Goal: Information Seeking & Learning: Learn about a topic

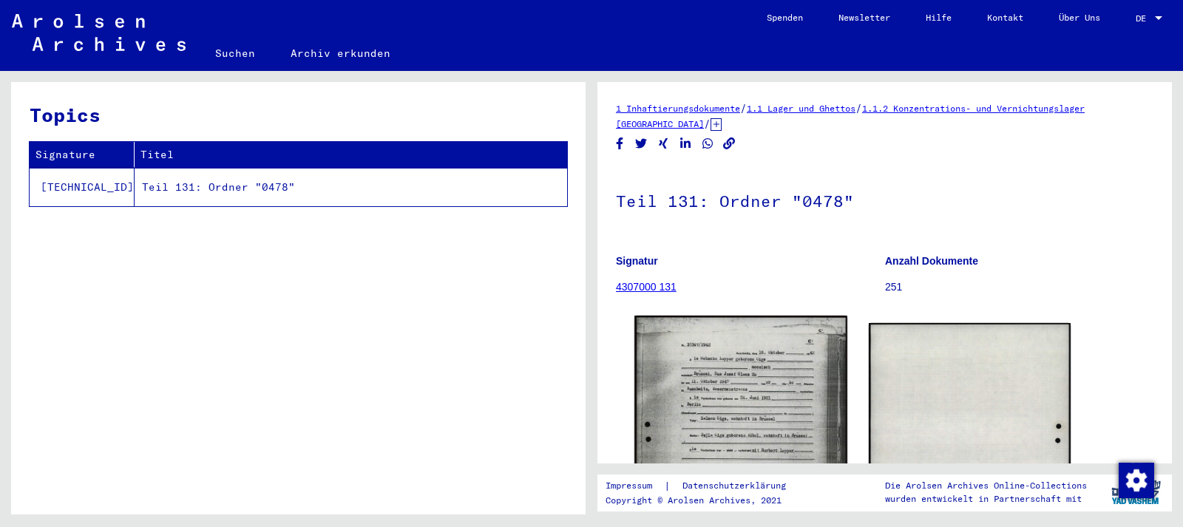
click at [725, 392] on img at bounding box center [741, 464] width 212 height 297
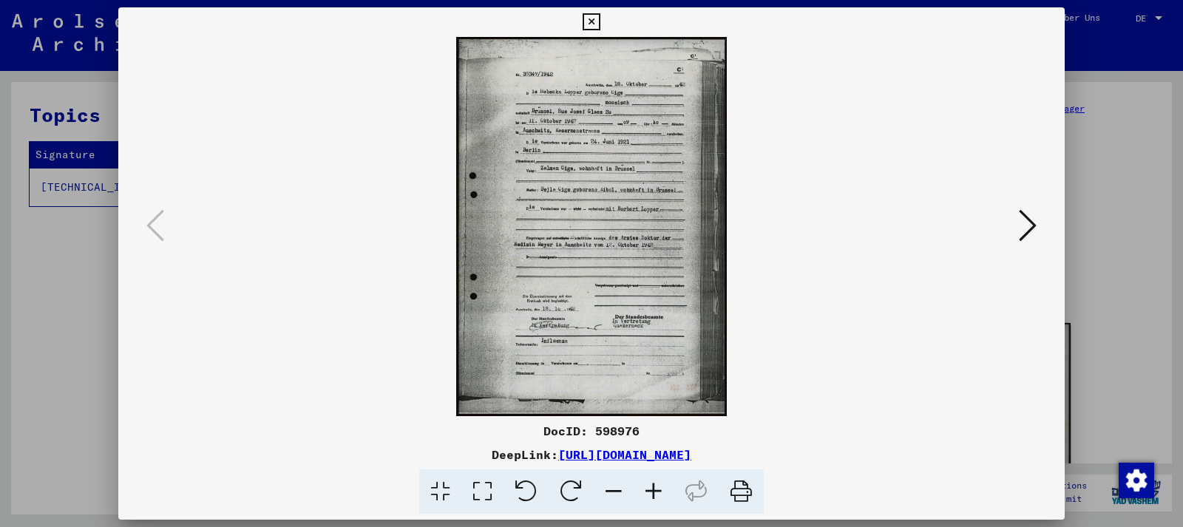
click at [1104, 224] on div at bounding box center [591, 263] width 1183 height 527
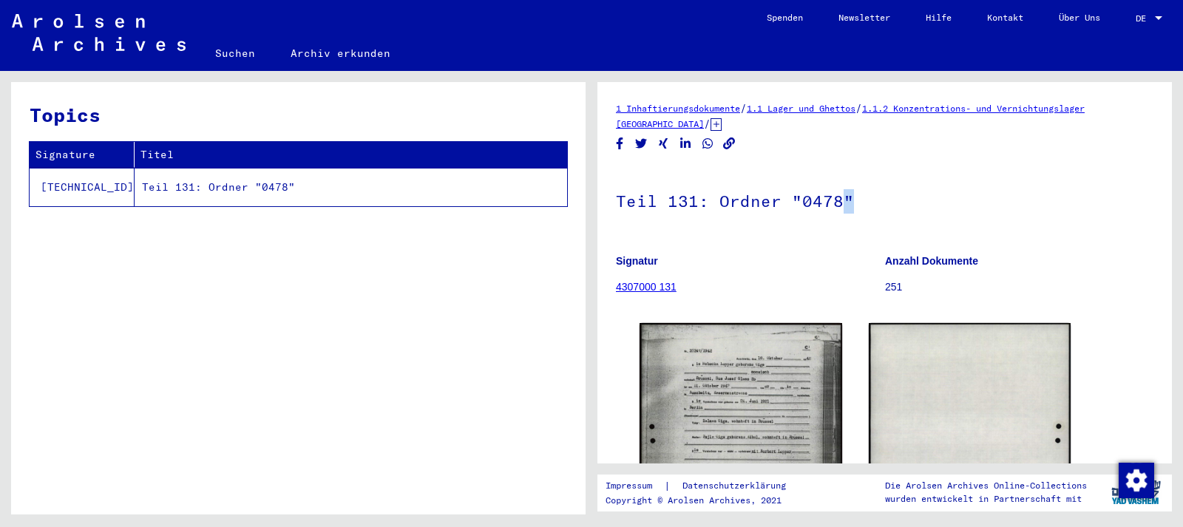
click at [1104, 224] on h1 "Teil 131: Ordner "0478"" at bounding box center [885, 199] width 538 height 65
click at [711, 126] on icon at bounding box center [716, 124] width 11 height 13
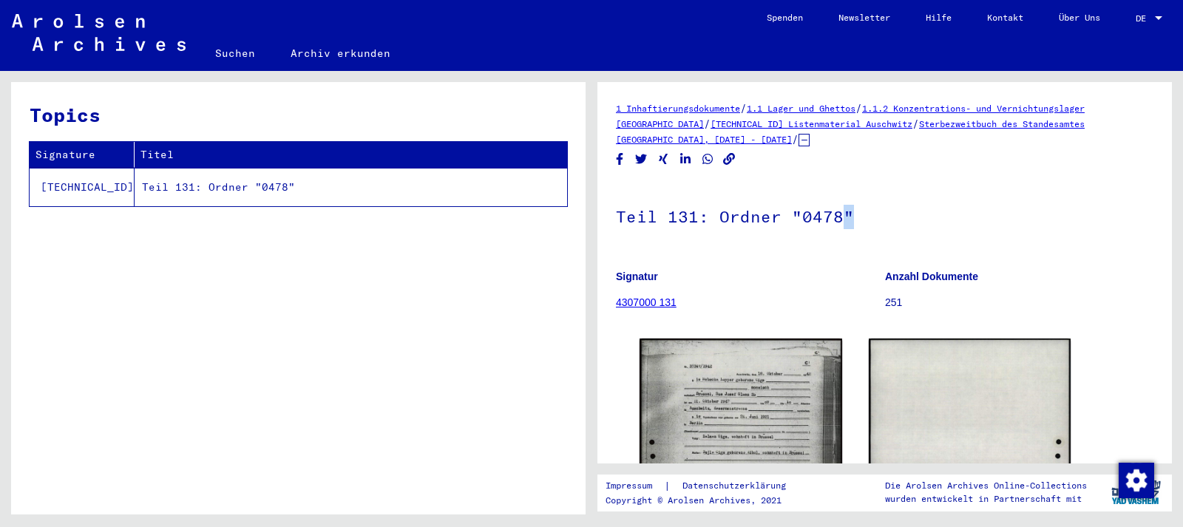
click at [1037, 120] on link "Sterbezweitbuch des Standesamtes [GEOGRAPHIC_DATA], [DATE] - [DATE]" at bounding box center [850, 131] width 469 height 27
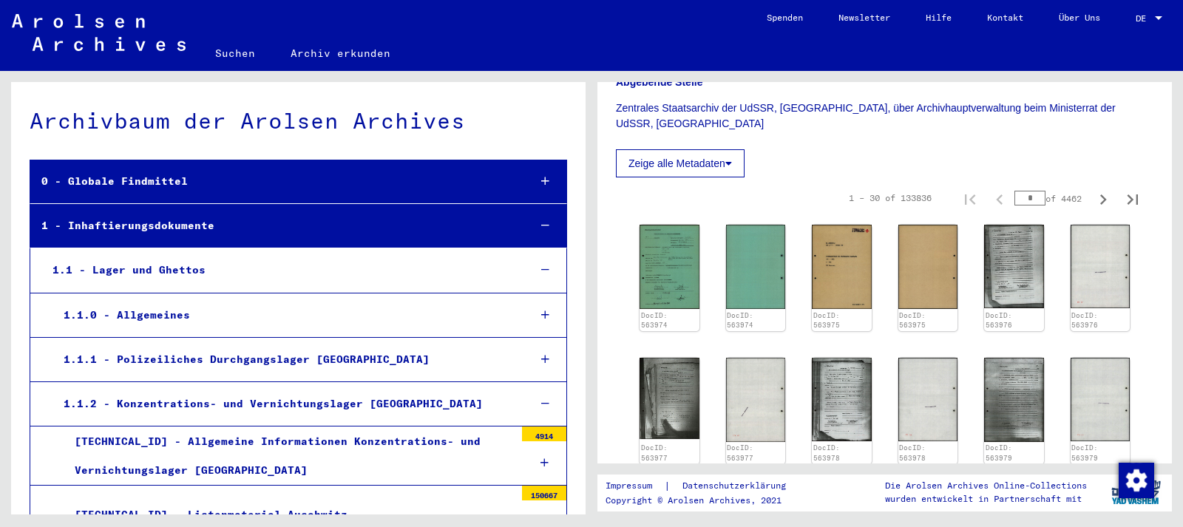
scroll to position [351, 0]
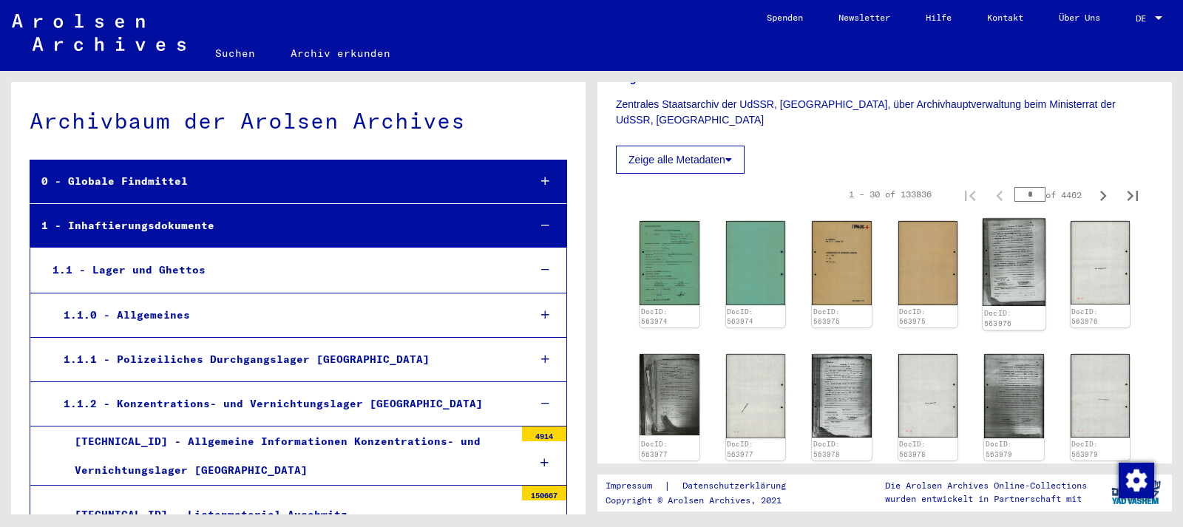
click at [1032, 280] on img at bounding box center [1014, 262] width 63 height 87
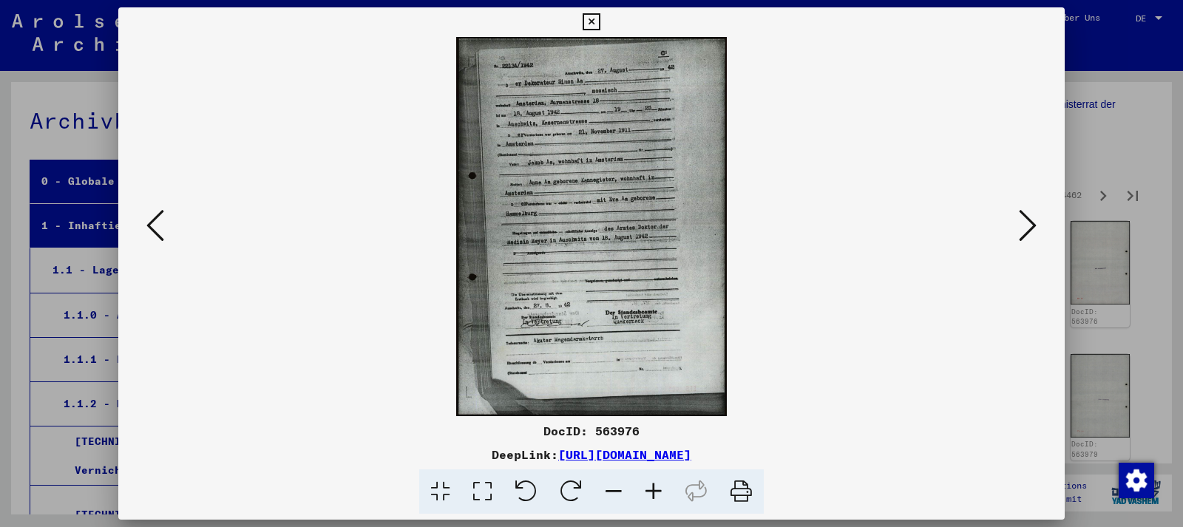
click at [640, 229] on img at bounding box center [592, 226] width 846 height 379
click at [654, 490] on icon at bounding box center [654, 492] width 40 height 45
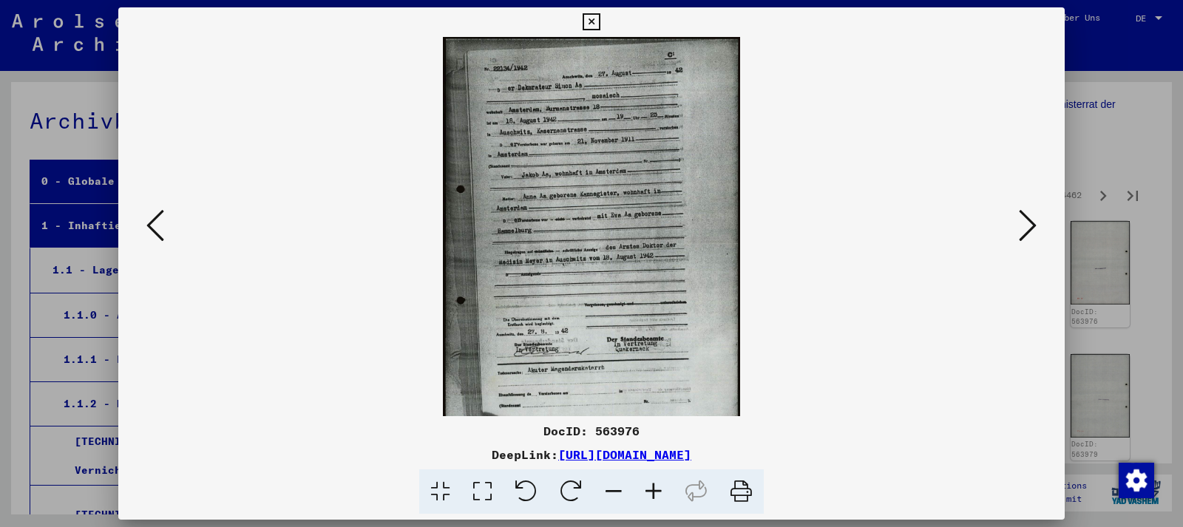
click at [654, 490] on icon at bounding box center [654, 492] width 40 height 45
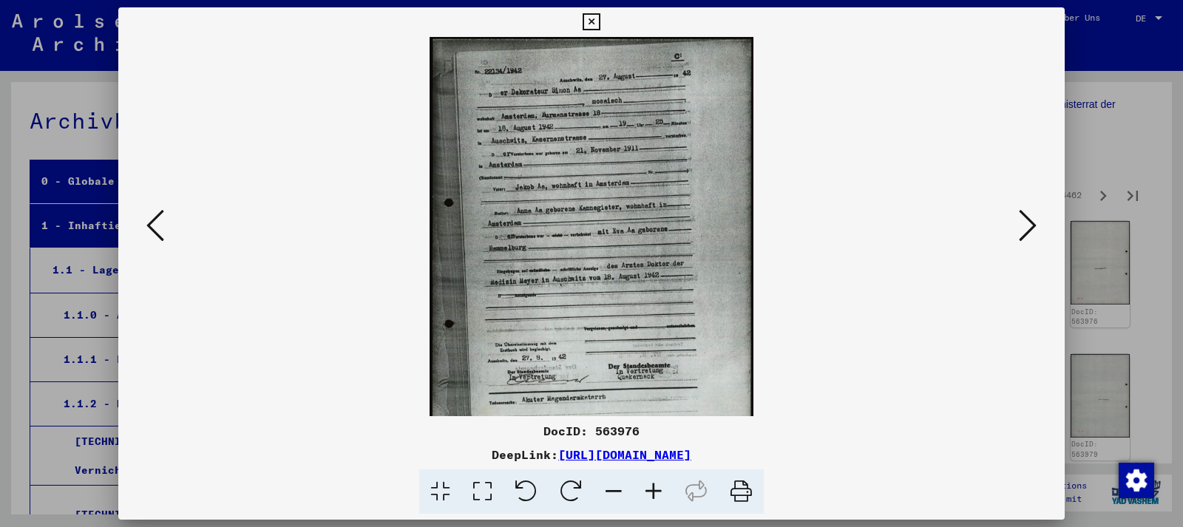
click at [654, 490] on icon at bounding box center [654, 492] width 40 height 45
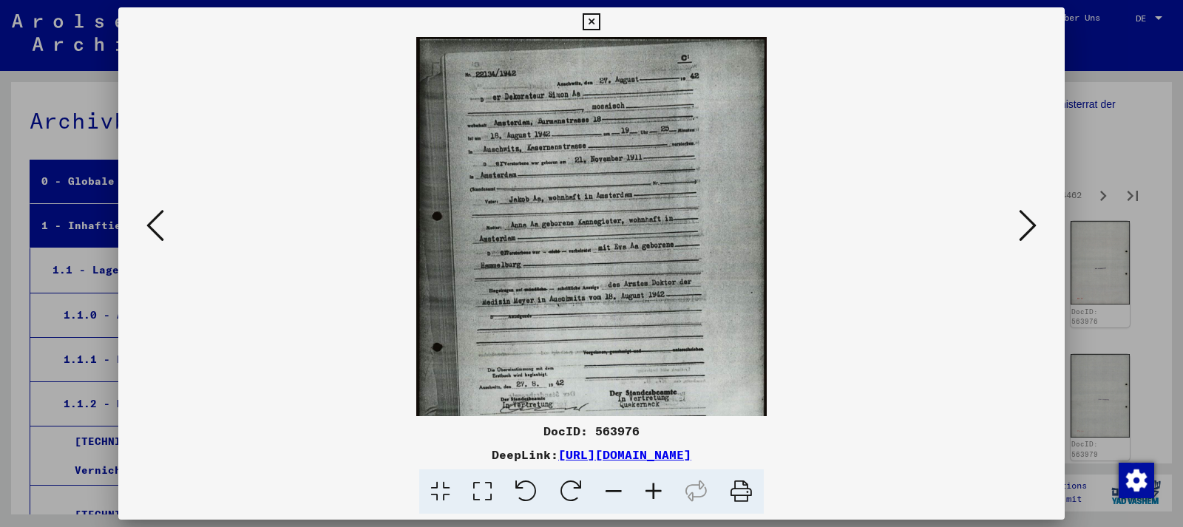
click at [654, 490] on icon at bounding box center [654, 492] width 40 height 45
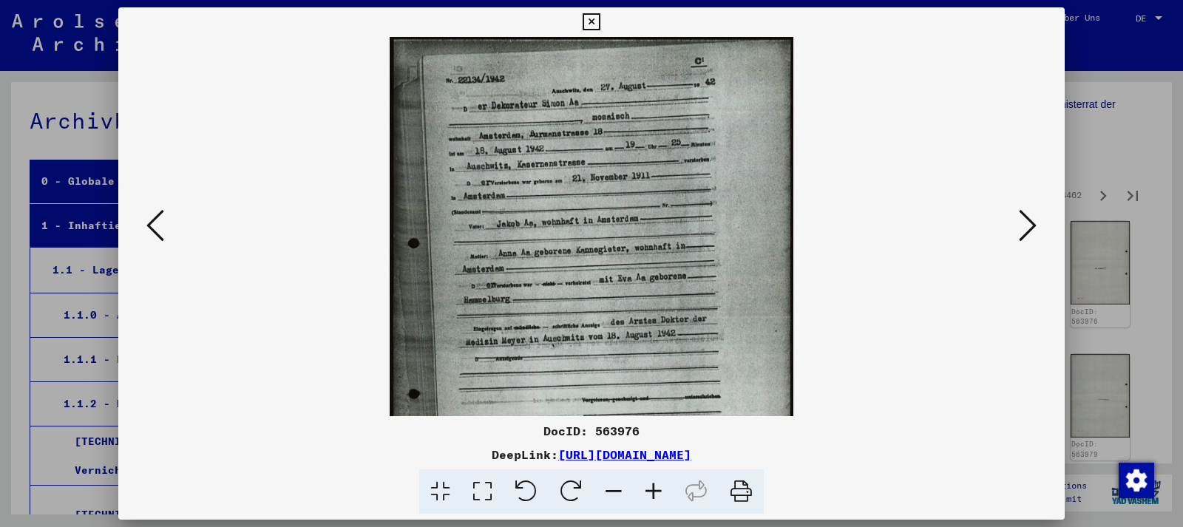
click at [654, 490] on icon at bounding box center [654, 492] width 40 height 45
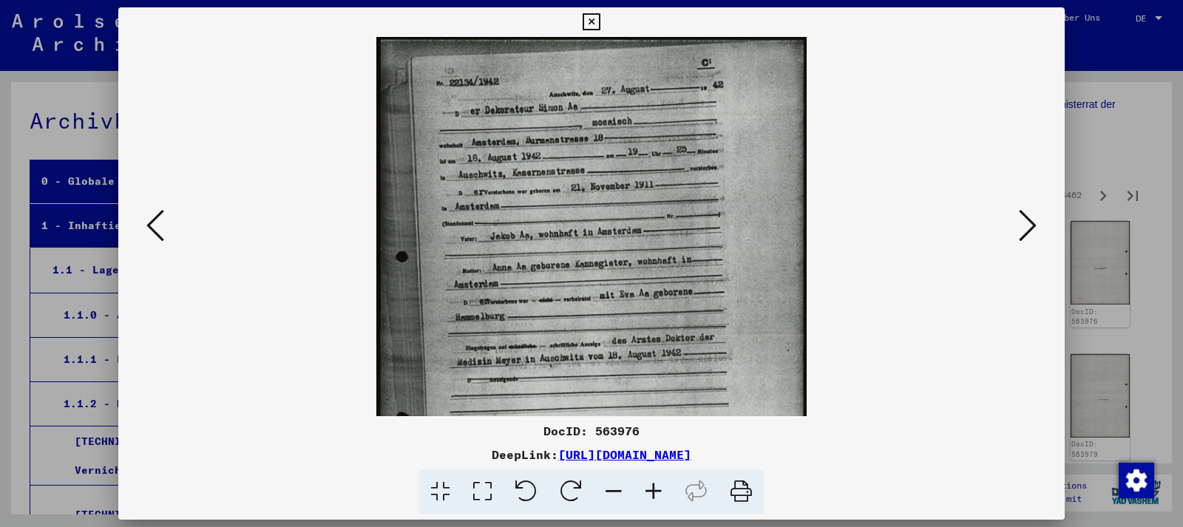
click at [654, 490] on icon at bounding box center [654, 492] width 40 height 45
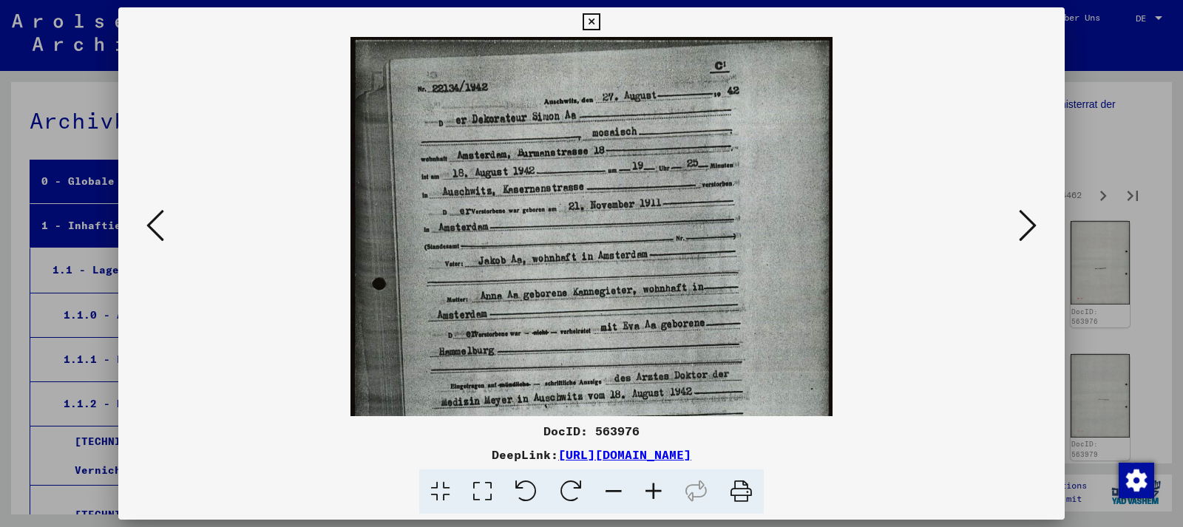
click at [654, 490] on icon at bounding box center [654, 492] width 40 height 45
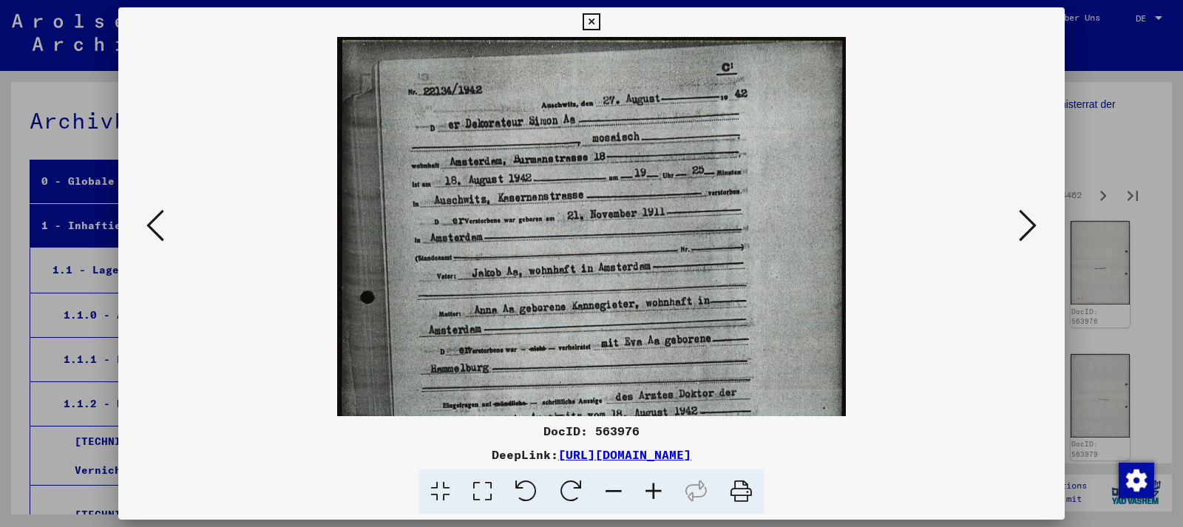
click at [654, 490] on icon at bounding box center [654, 492] width 40 height 45
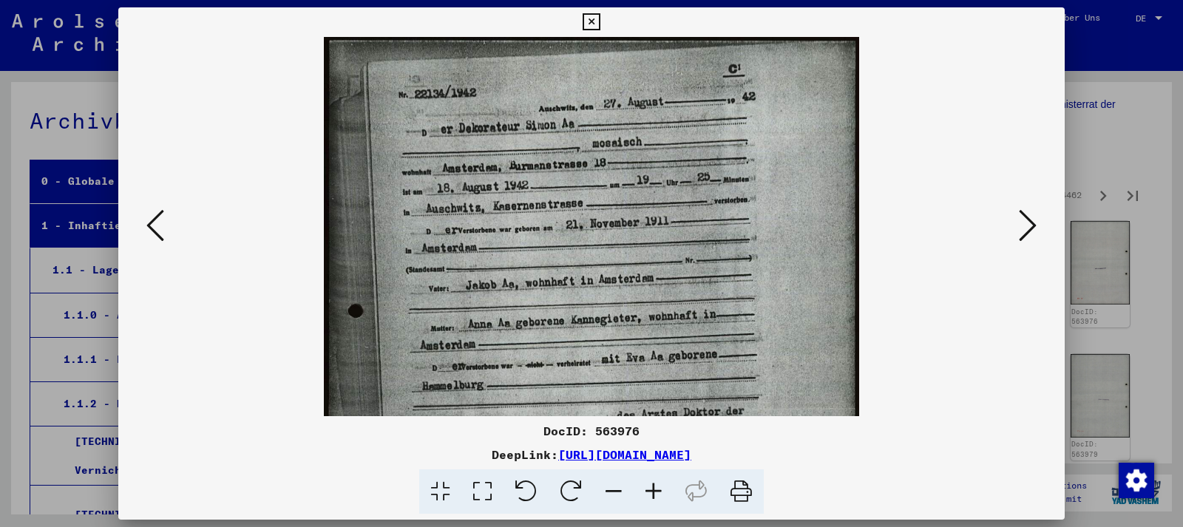
click at [654, 490] on icon at bounding box center [654, 492] width 40 height 45
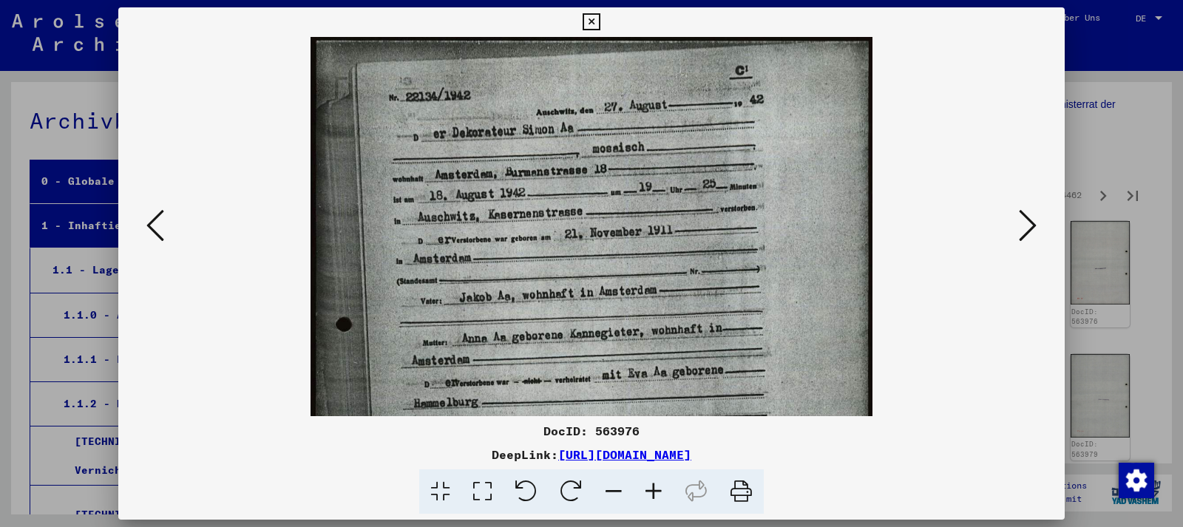
click at [1022, 241] on icon at bounding box center [1028, 225] width 18 height 35
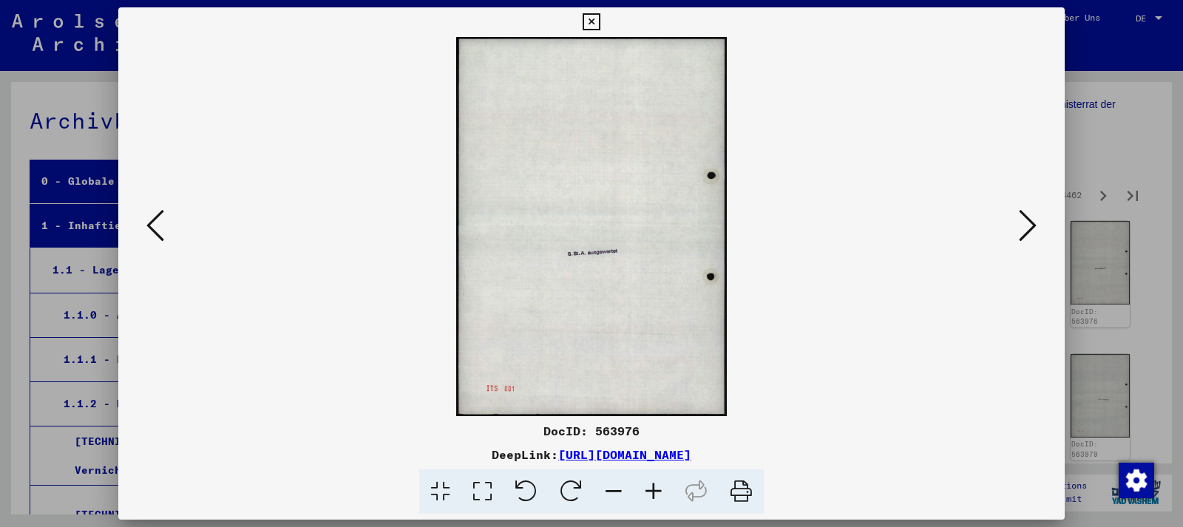
click at [1022, 241] on icon at bounding box center [1028, 225] width 18 height 35
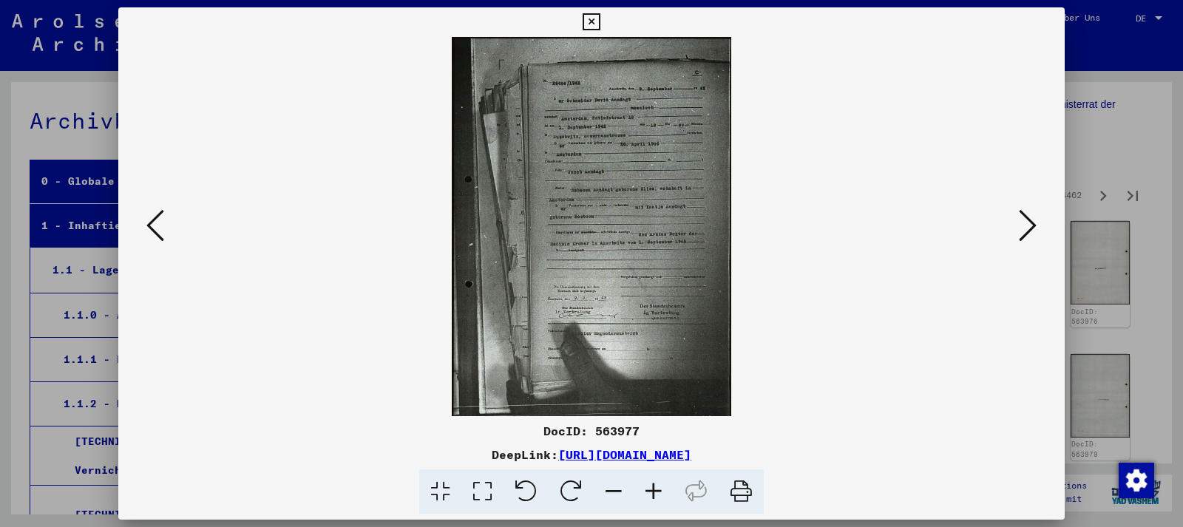
click at [544, 196] on img at bounding box center [591, 226] width 279 height 379
click at [647, 489] on icon at bounding box center [654, 492] width 40 height 45
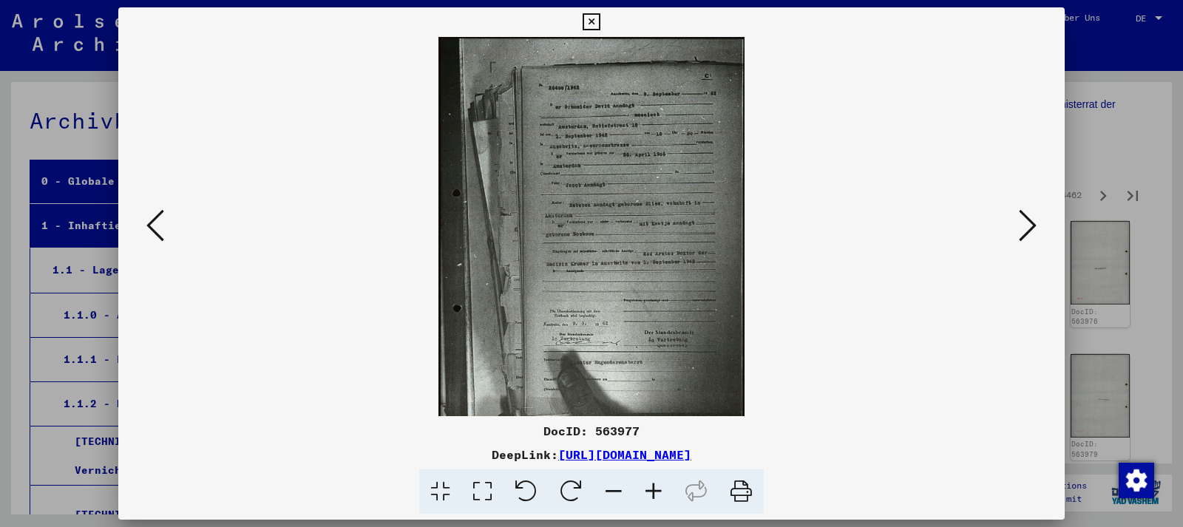
click at [647, 489] on icon at bounding box center [654, 492] width 40 height 45
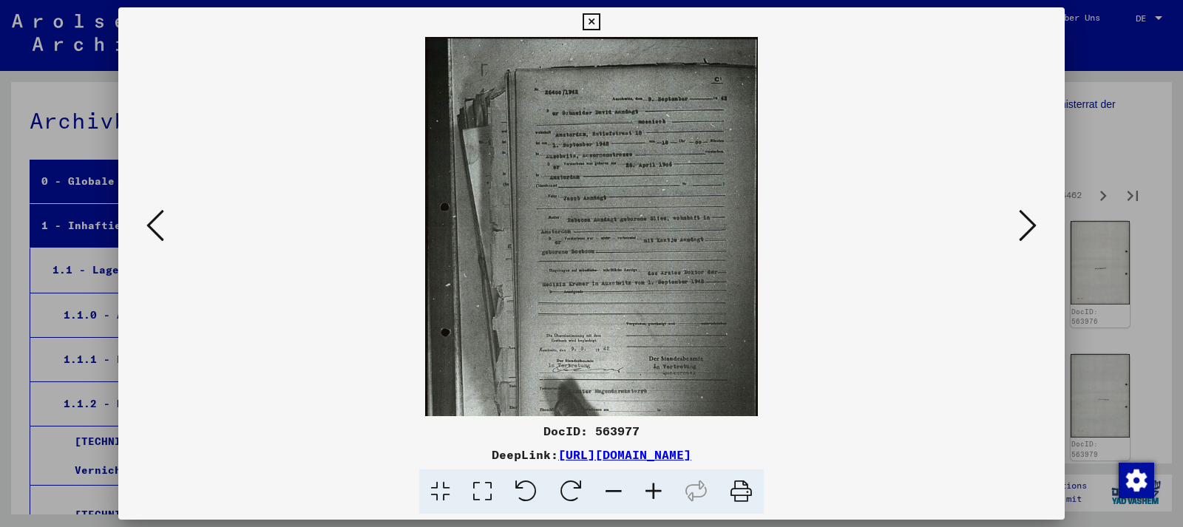
click at [647, 489] on icon at bounding box center [654, 492] width 40 height 45
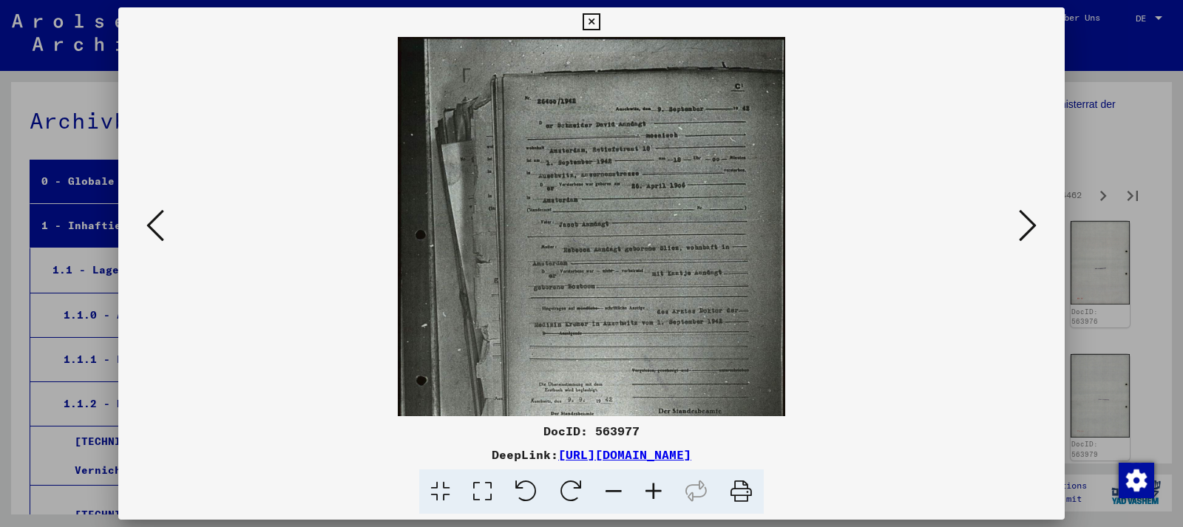
click at [647, 489] on icon at bounding box center [654, 492] width 40 height 45
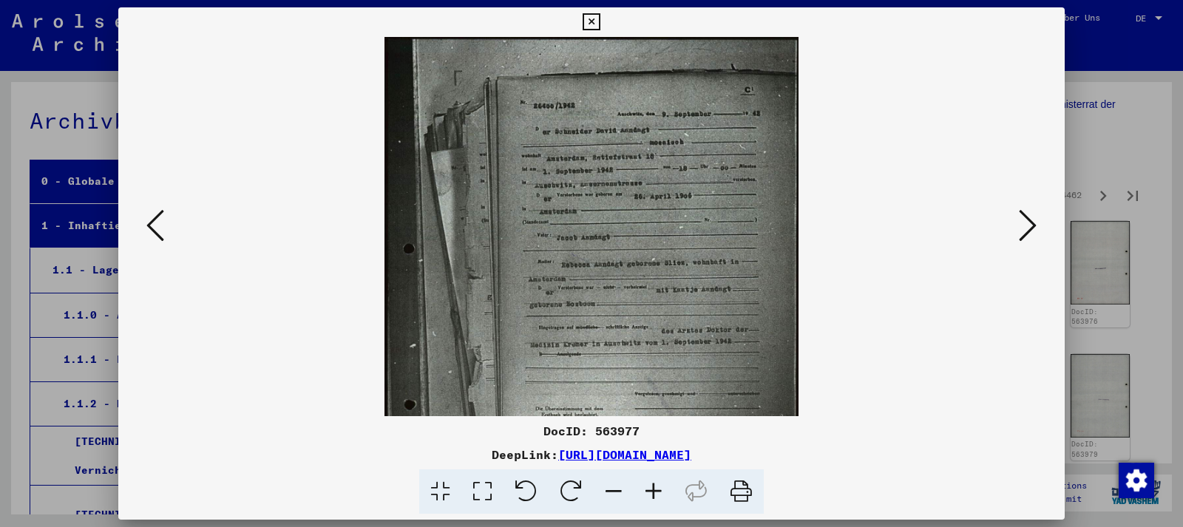
click at [647, 489] on icon at bounding box center [654, 492] width 40 height 45
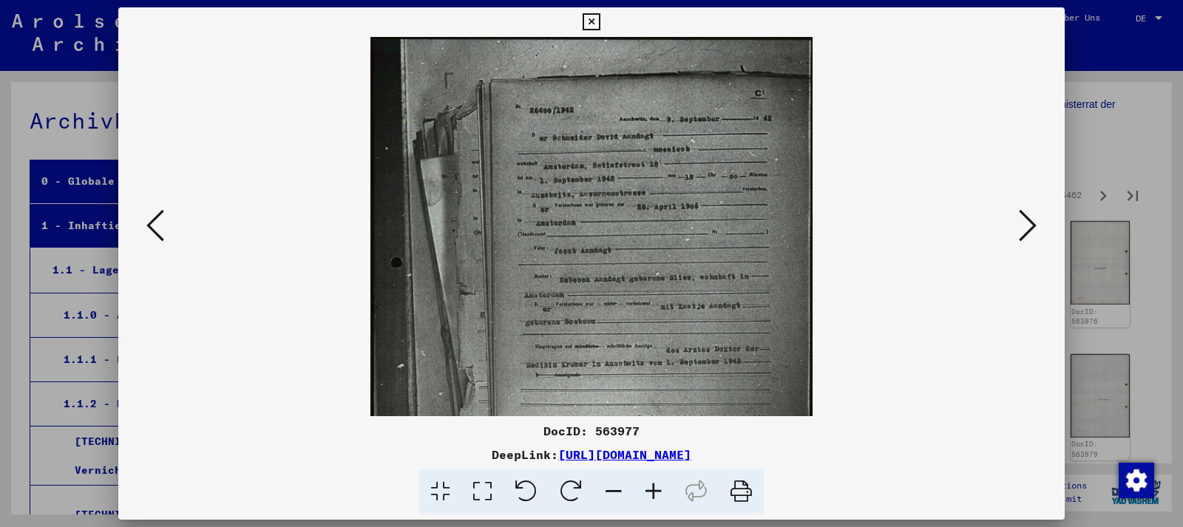
click at [647, 489] on icon at bounding box center [654, 492] width 40 height 45
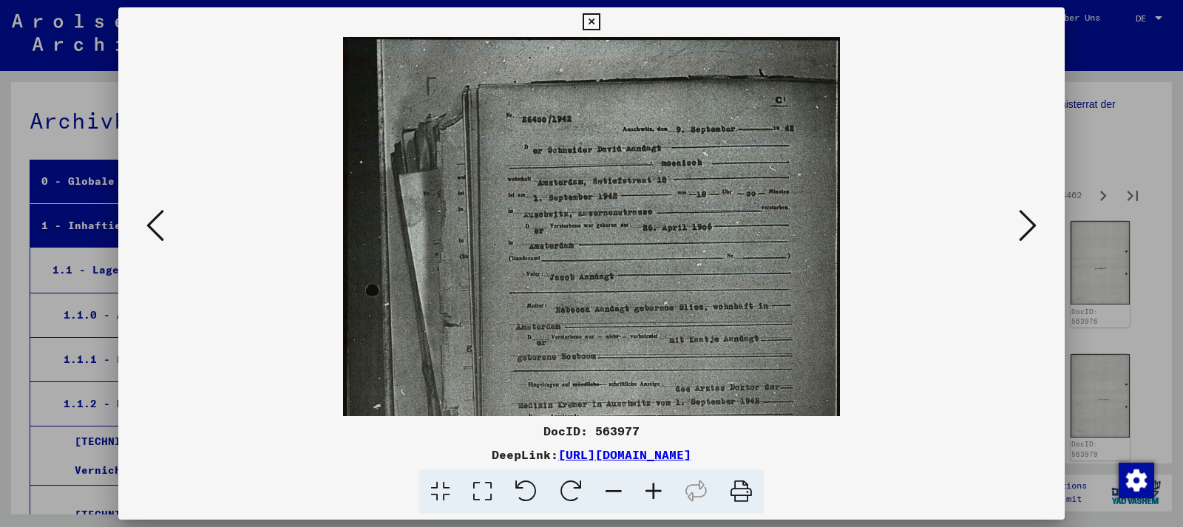
click at [647, 489] on icon at bounding box center [654, 492] width 40 height 45
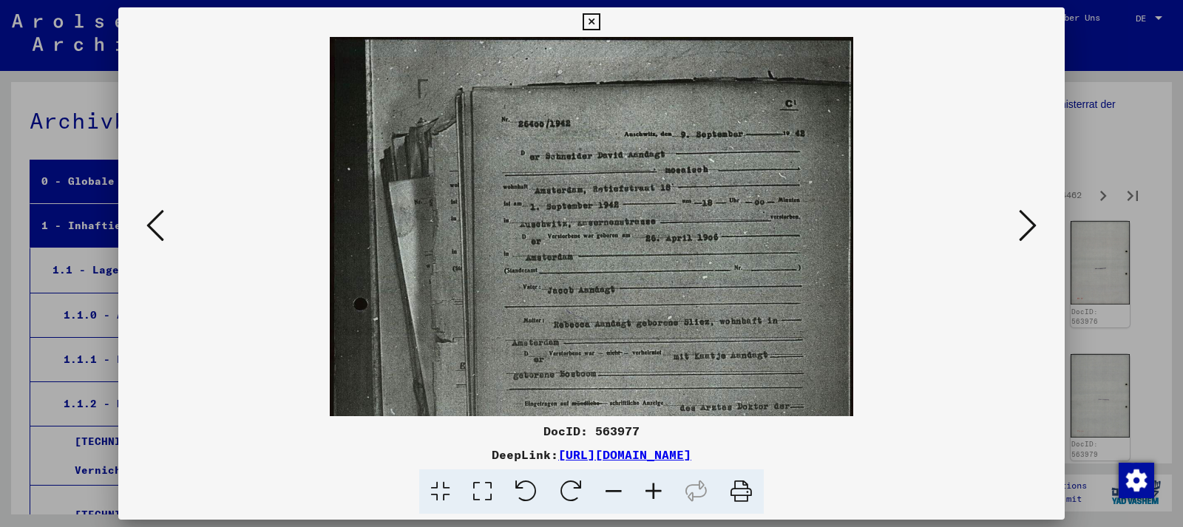
click at [647, 489] on icon at bounding box center [654, 492] width 40 height 45
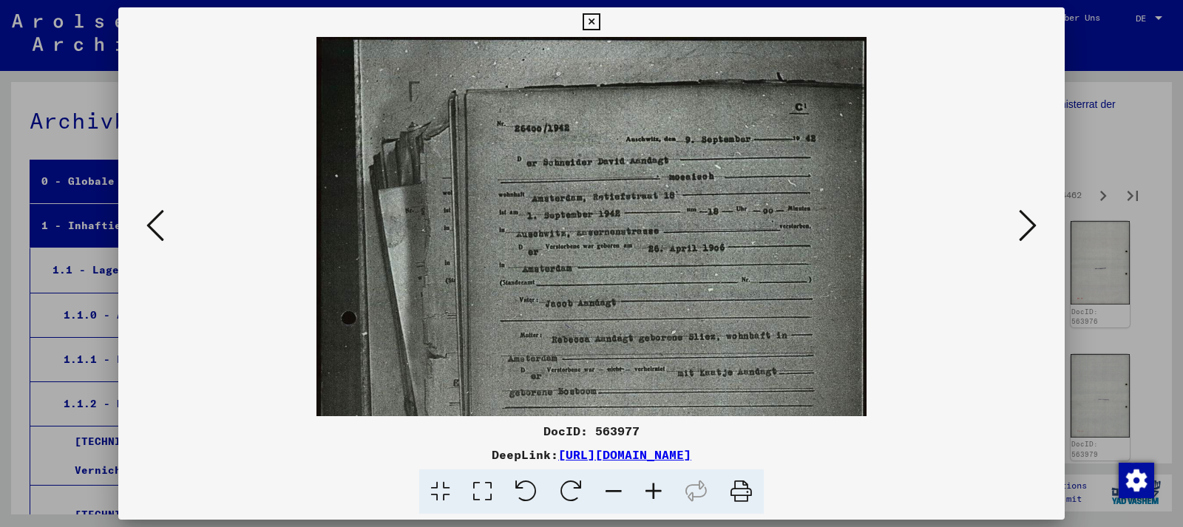
click at [647, 489] on icon at bounding box center [654, 492] width 40 height 45
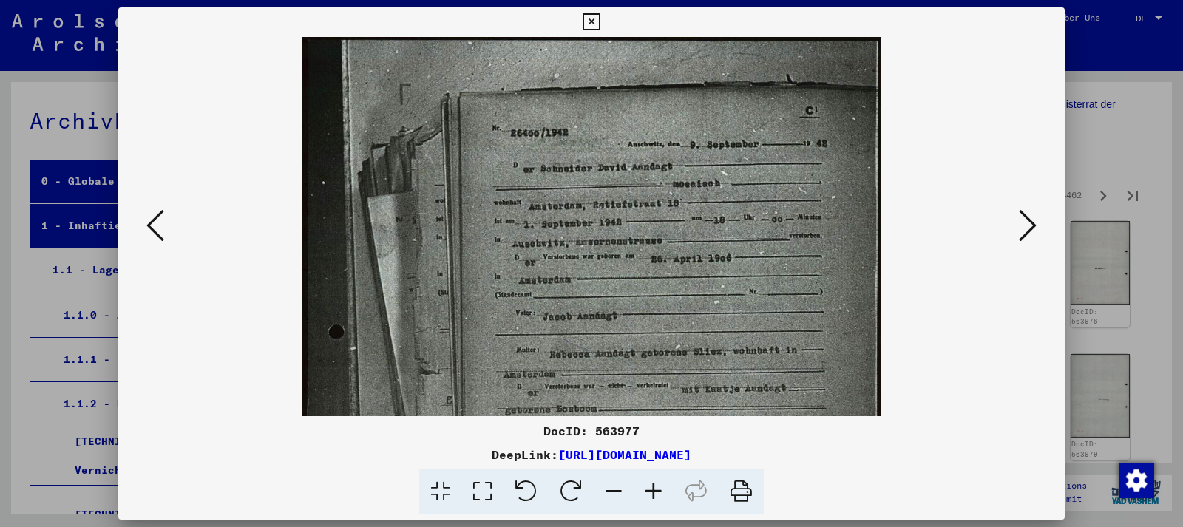
click at [647, 489] on icon at bounding box center [654, 492] width 40 height 45
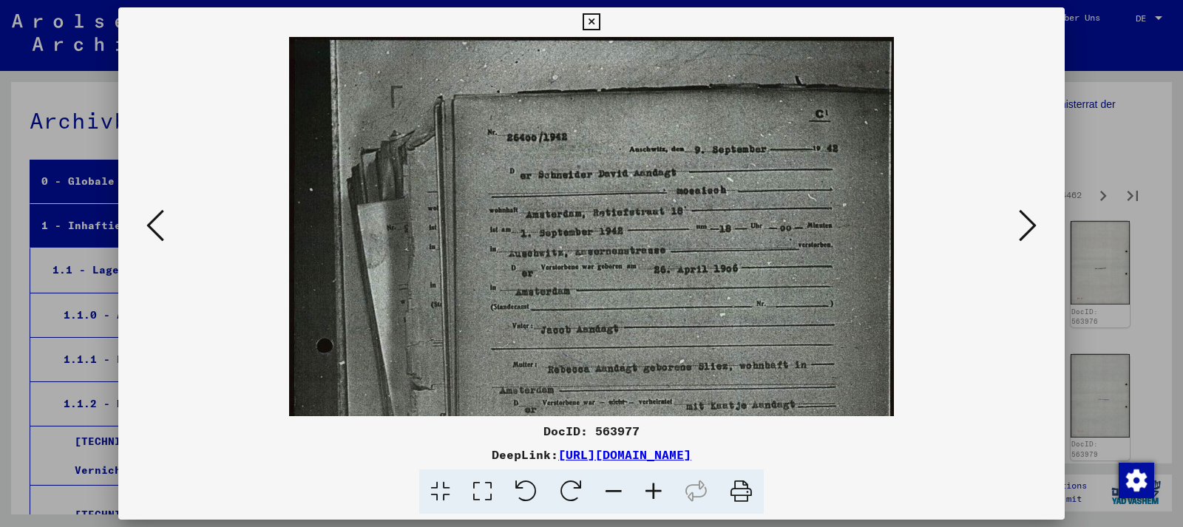
click at [647, 489] on icon at bounding box center [654, 492] width 40 height 45
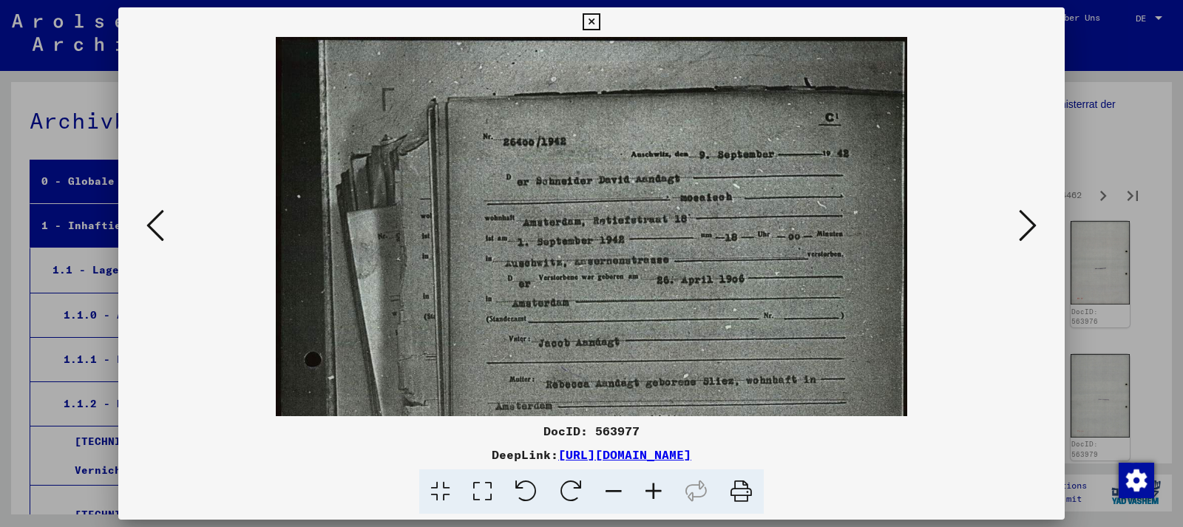
click at [647, 489] on icon at bounding box center [654, 492] width 40 height 45
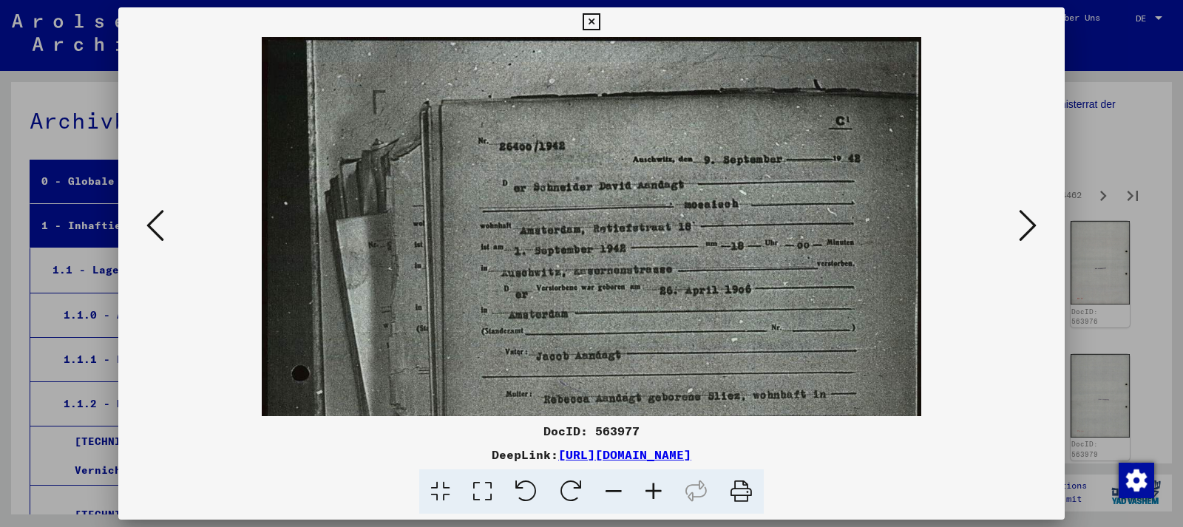
click at [600, 19] on icon at bounding box center [591, 22] width 17 height 18
